Goal: Book appointment/travel/reservation

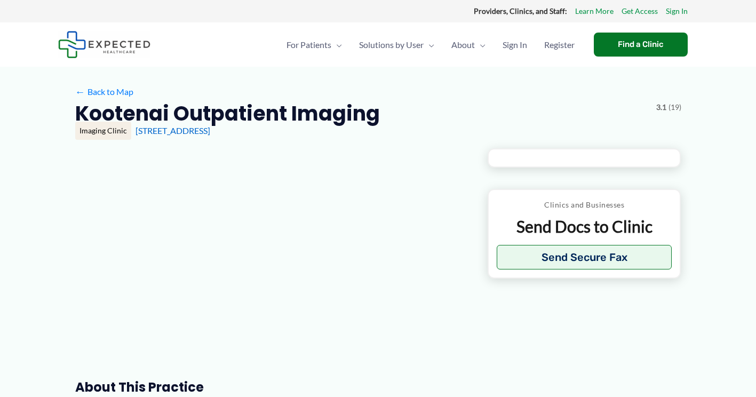
type input "**********"
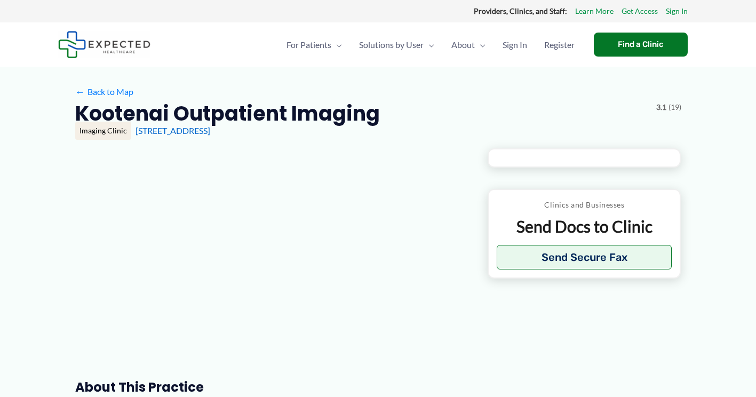
type input "**********"
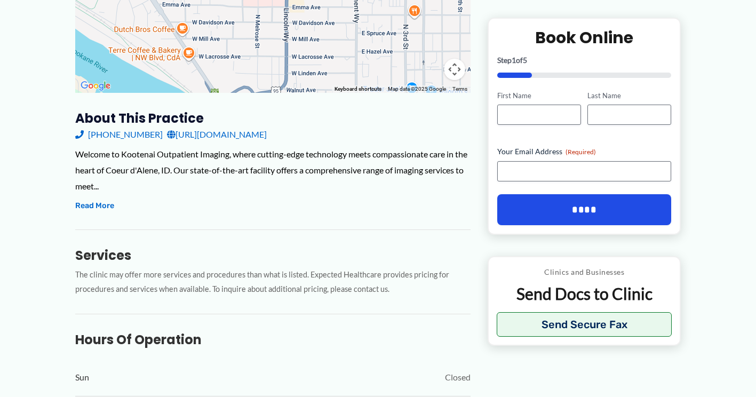
scroll to position [160, 0]
